Goal: Navigation & Orientation: Find specific page/section

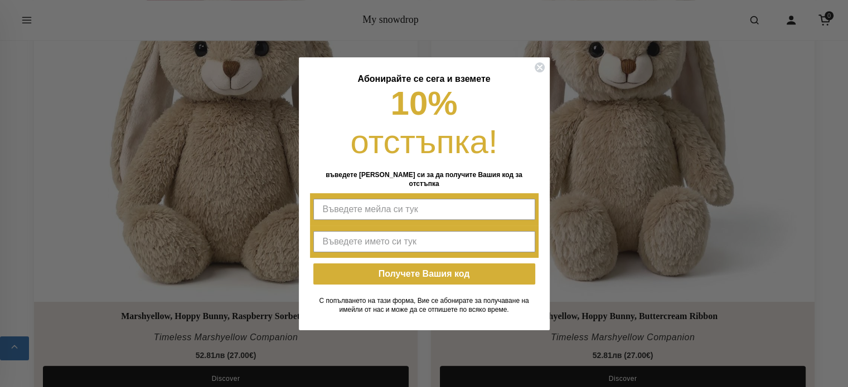
scroll to position [1115, 0]
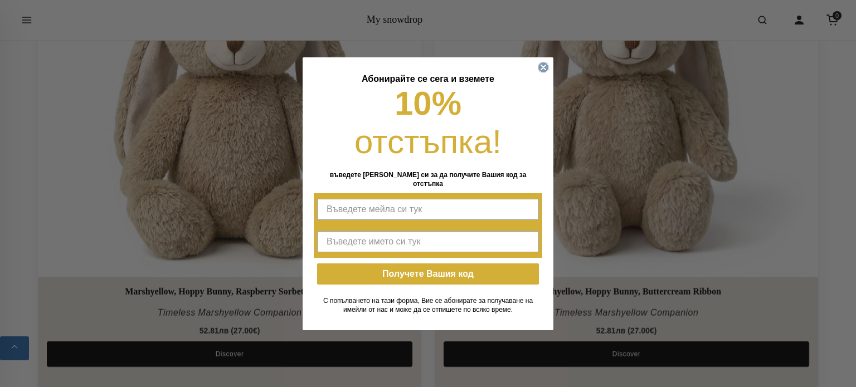
click at [539, 68] on circle "Close dialog" at bounding box center [543, 67] width 11 height 11
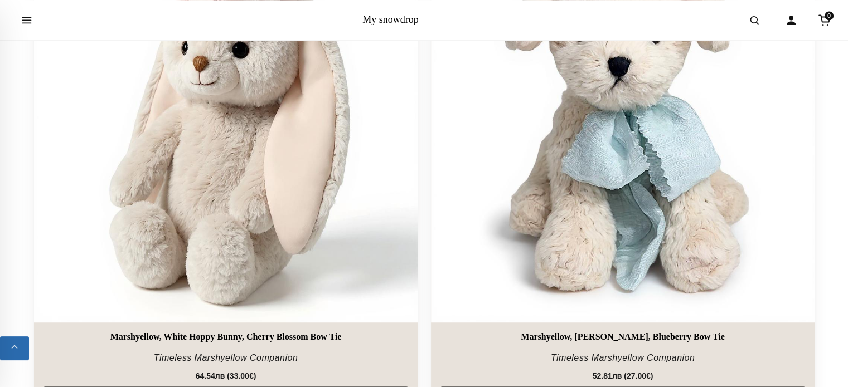
scroll to position [1590, 0]
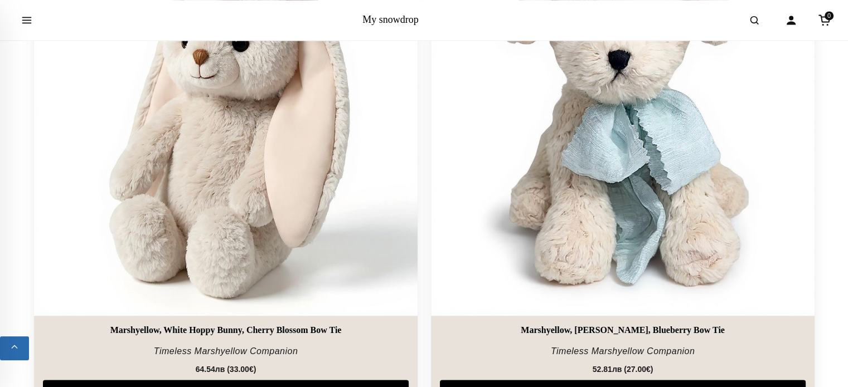
click at [536, 159] on img at bounding box center [622, 124] width 383 height 383
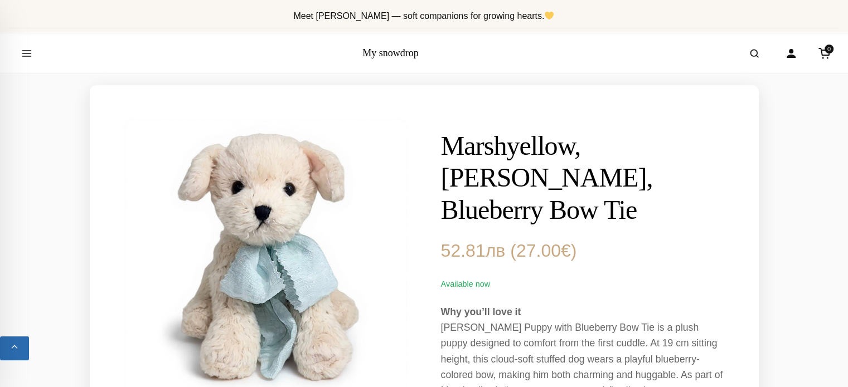
click at [410, 50] on link "My snowdrop" at bounding box center [390, 52] width 56 height 11
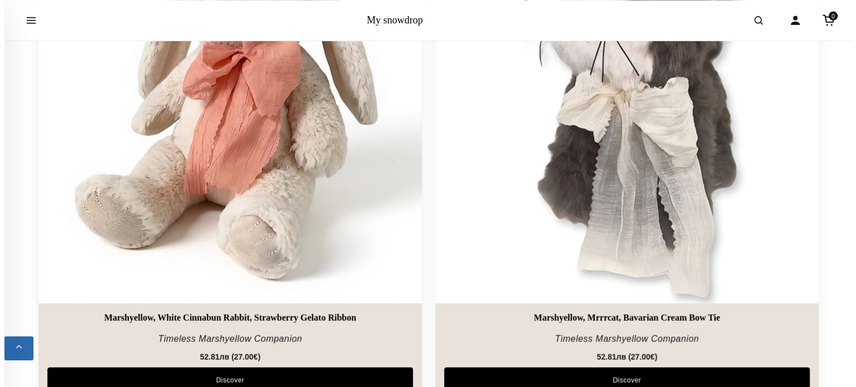
scroll to position [2625, 0]
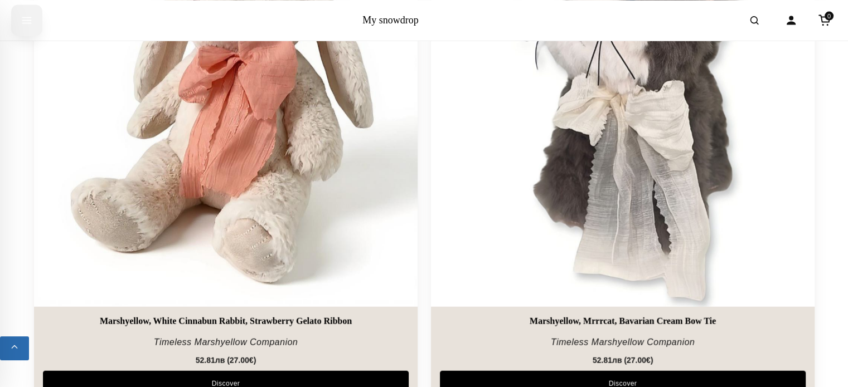
click at [30, 20] on icon "Open menu" at bounding box center [27, 20] width 8 height 6
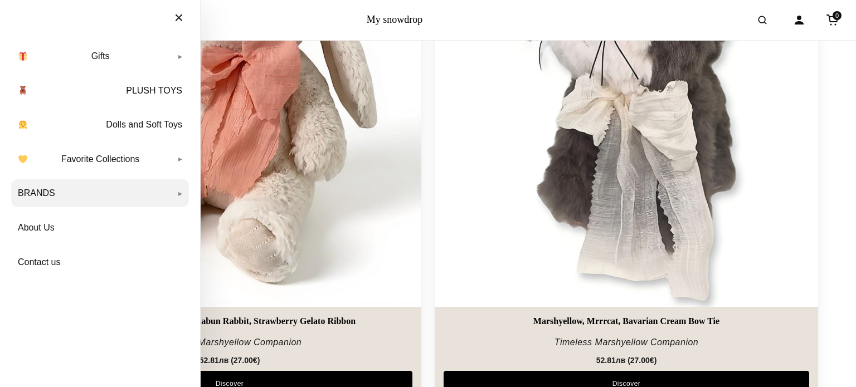
click at [128, 192] on link "BRANDS" at bounding box center [100, 193] width 178 height 28
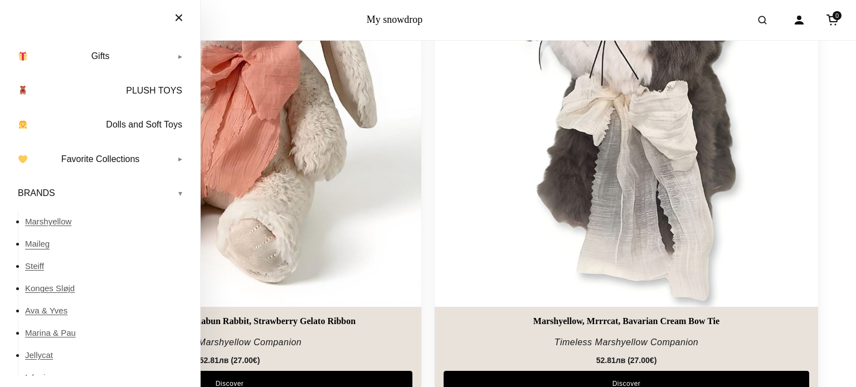
click at [33, 247] on link "Maileg" at bounding box center [107, 244] width 164 height 22
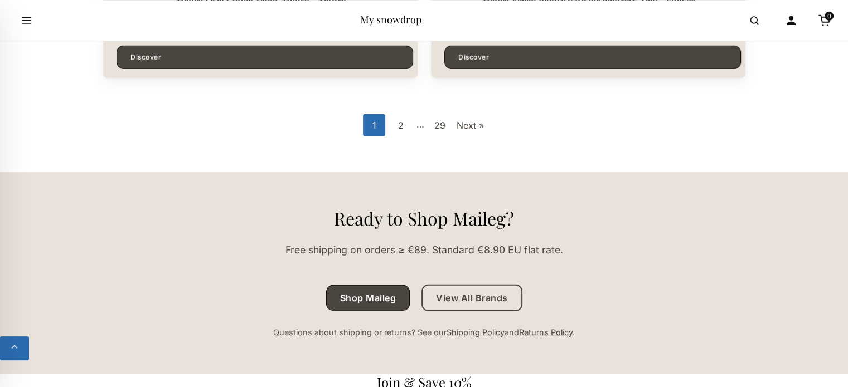
scroll to position [3391, 0]
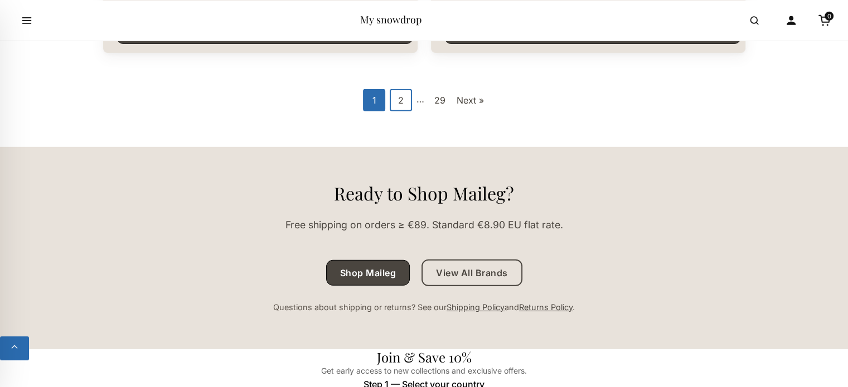
click at [402, 99] on link "2" at bounding box center [401, 100] width 22 height 22
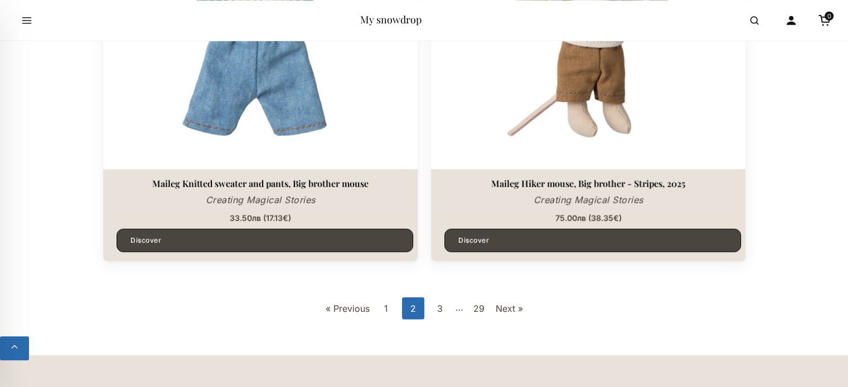
scroll to position [3225, 0]
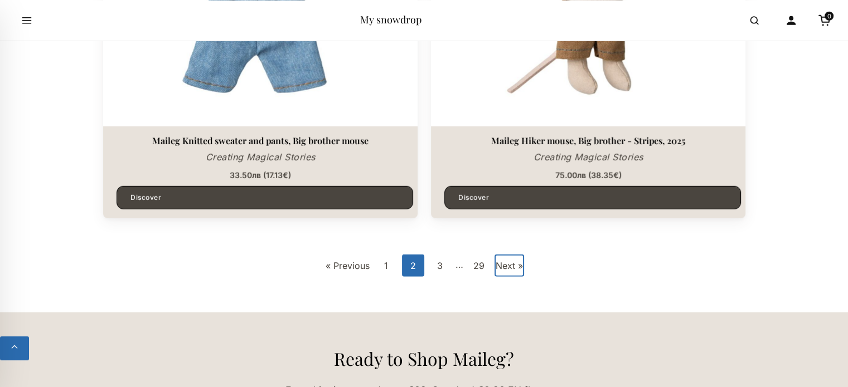
click at [499, 266] on link "Next »" at bounding box center [509, 266] width 30 height 22
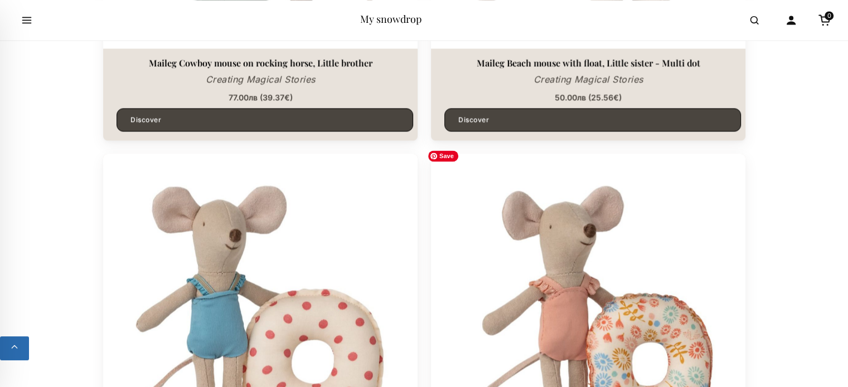
scroll to position [1634, 0]
